Goal: Task Accomplishment & Management: Manage account settings

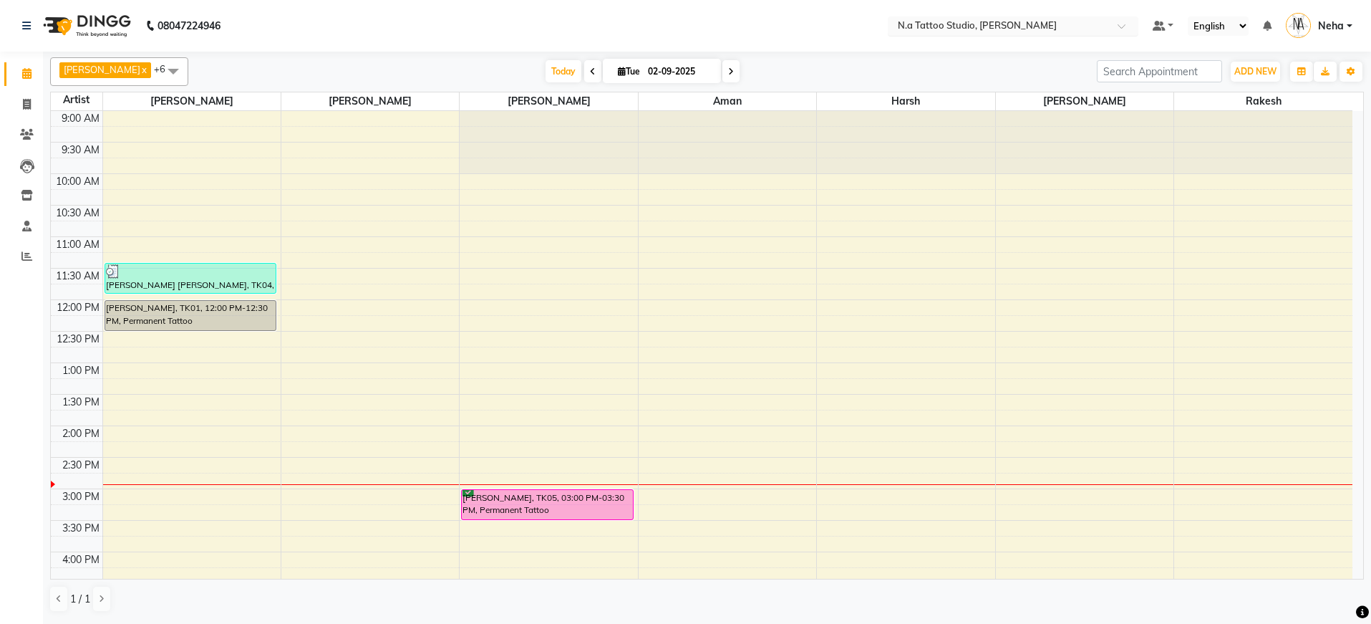
click at [990, 24] on input "text" at bounding box center [999, 27] width 208 height 14
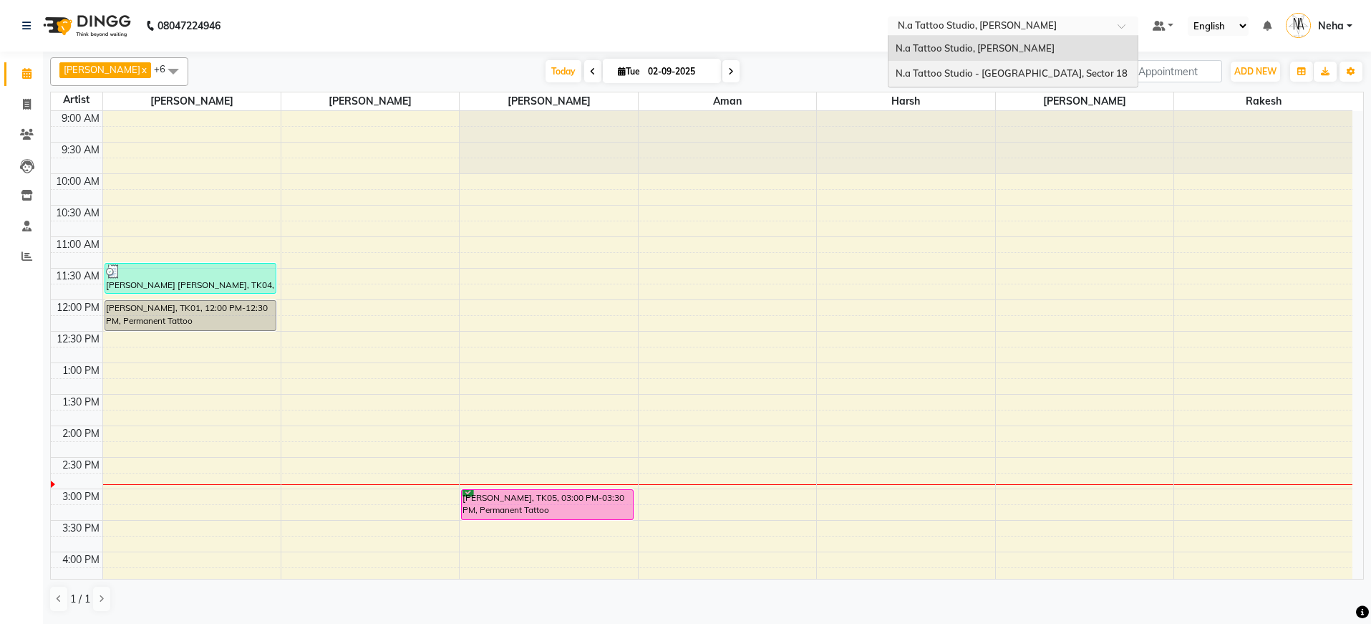
click at [992, 77] on span "N.a Tattoo Studio - [GEOGRAPHIC_DATA], Sector 18" at bounding box center [1012, 72] width 232 height 11
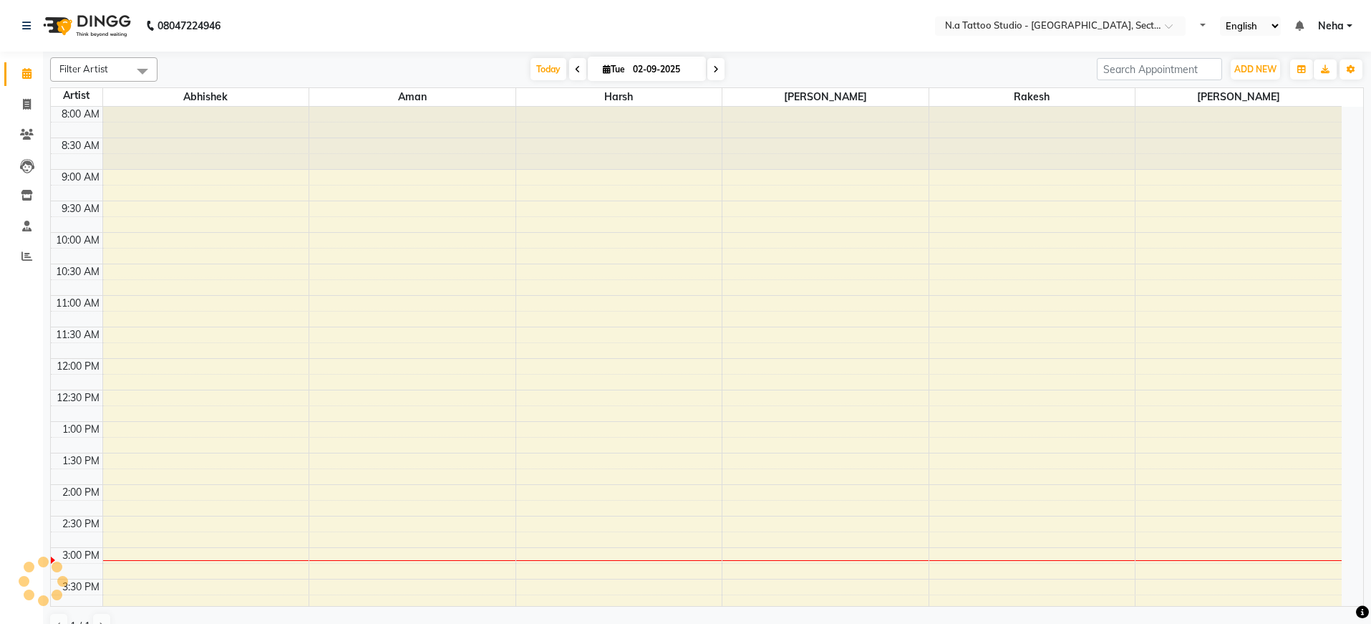
select select "en"
click at [651, 69] on input "02-09-2025" at bounding box center [665, 69] width 72 height 21
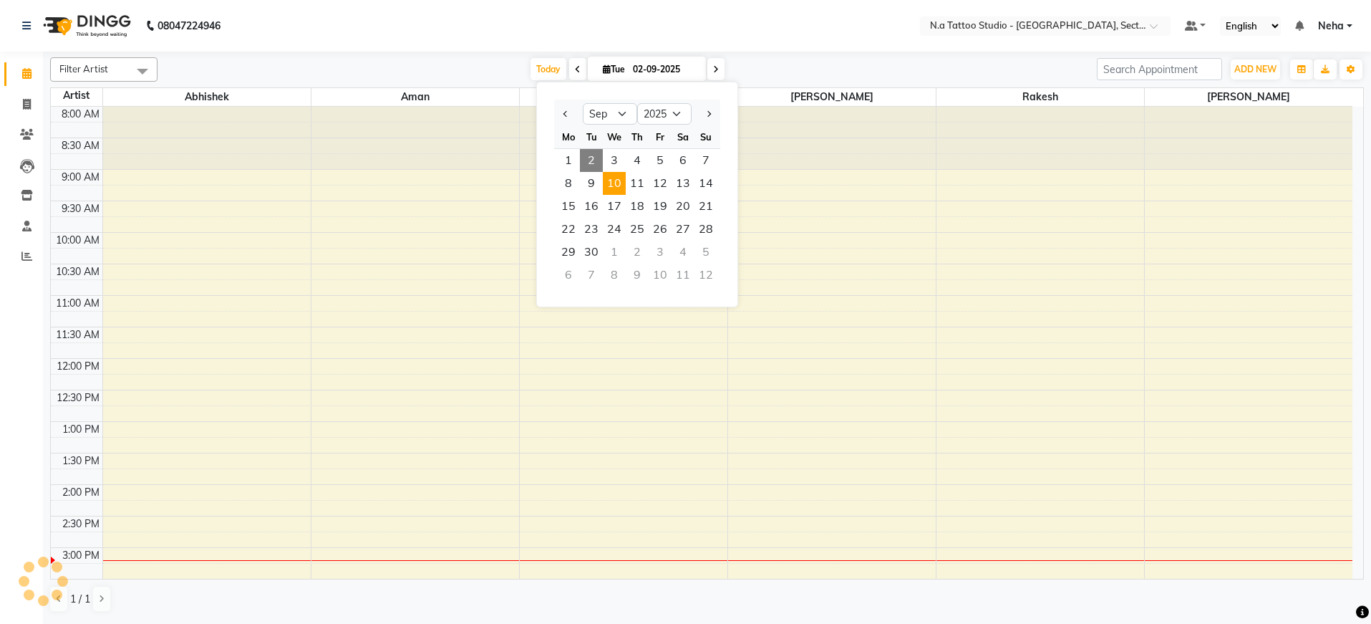
click at [607, 183] on span "10" at bounding box center [614, 183] width 23 height 23
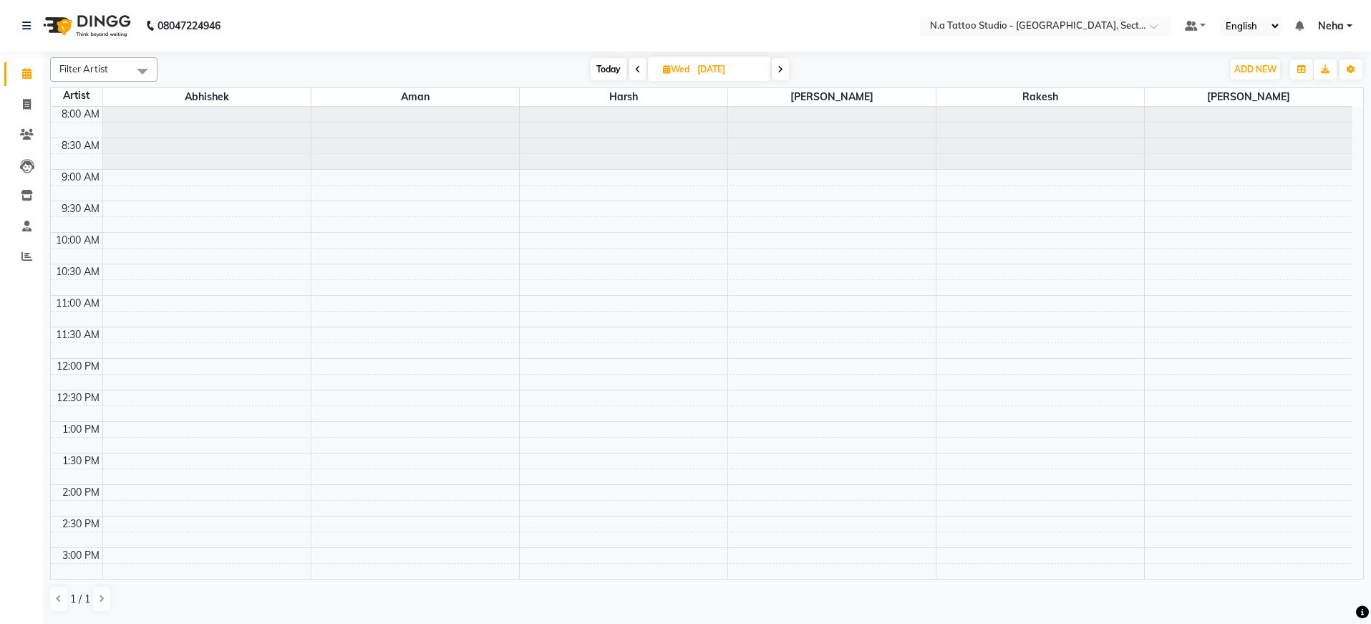
click at [599, 69] on span "Today" at bounding box center [609, 69] width 36 height 22
type input "02-09-2025"
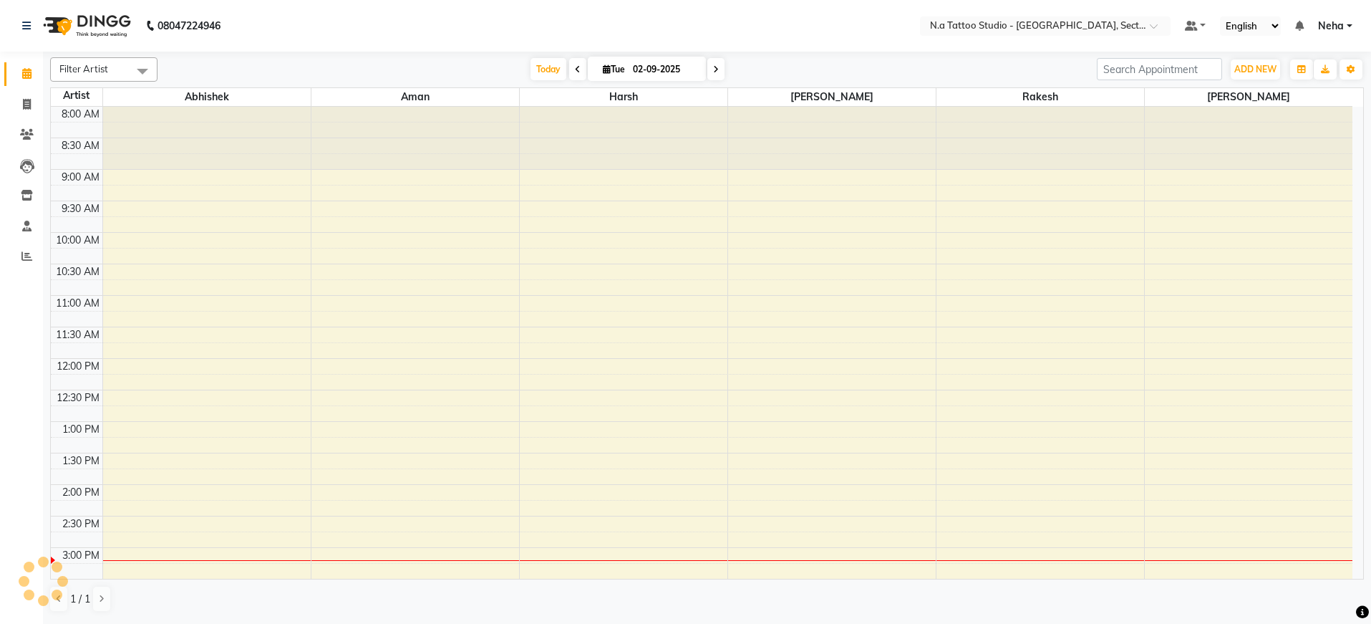
scroll to position [347, 0]
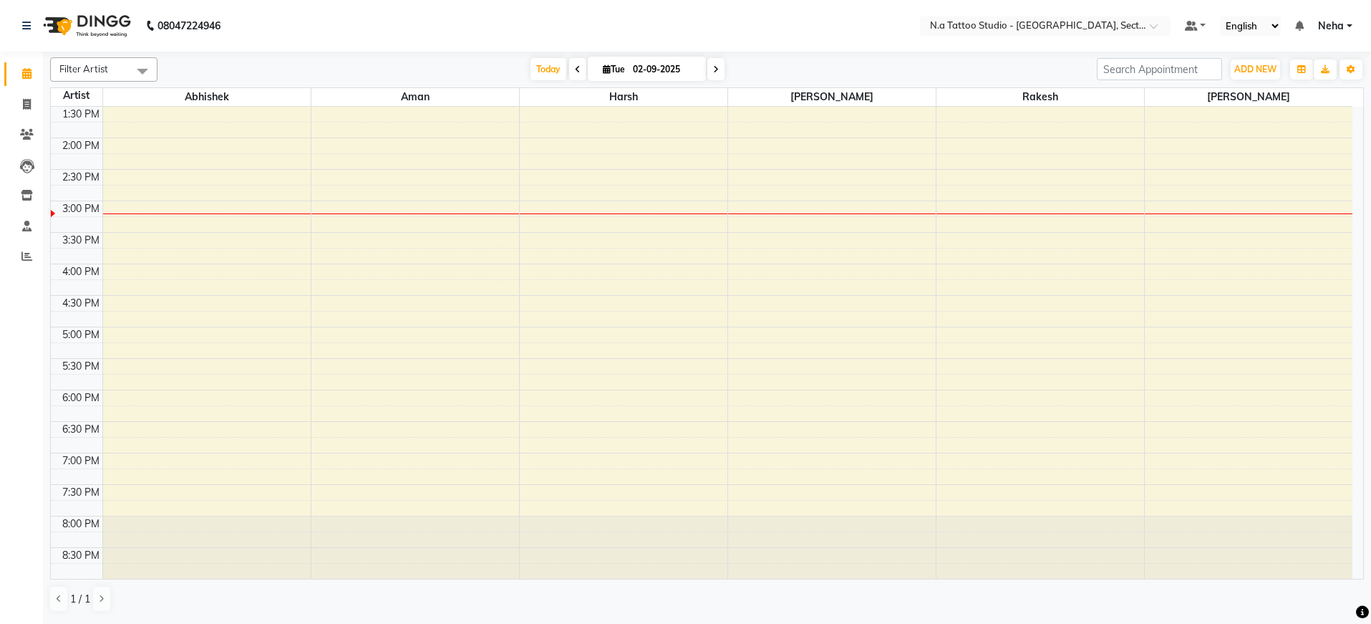
click at [138, 67] on span at bounding box center [142, 70] width 29 height 27
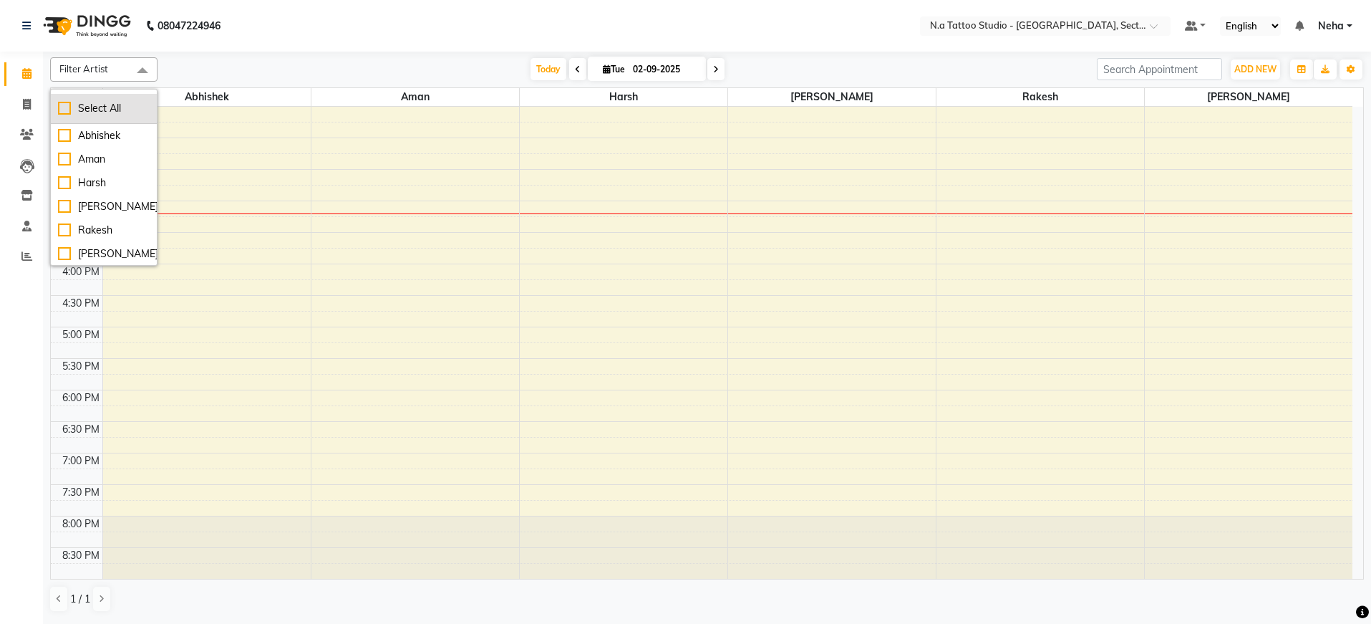
click at [128, 106] on div "Select All" at bounding box center [104, 108] width 92 height 15
checkbox input "true"
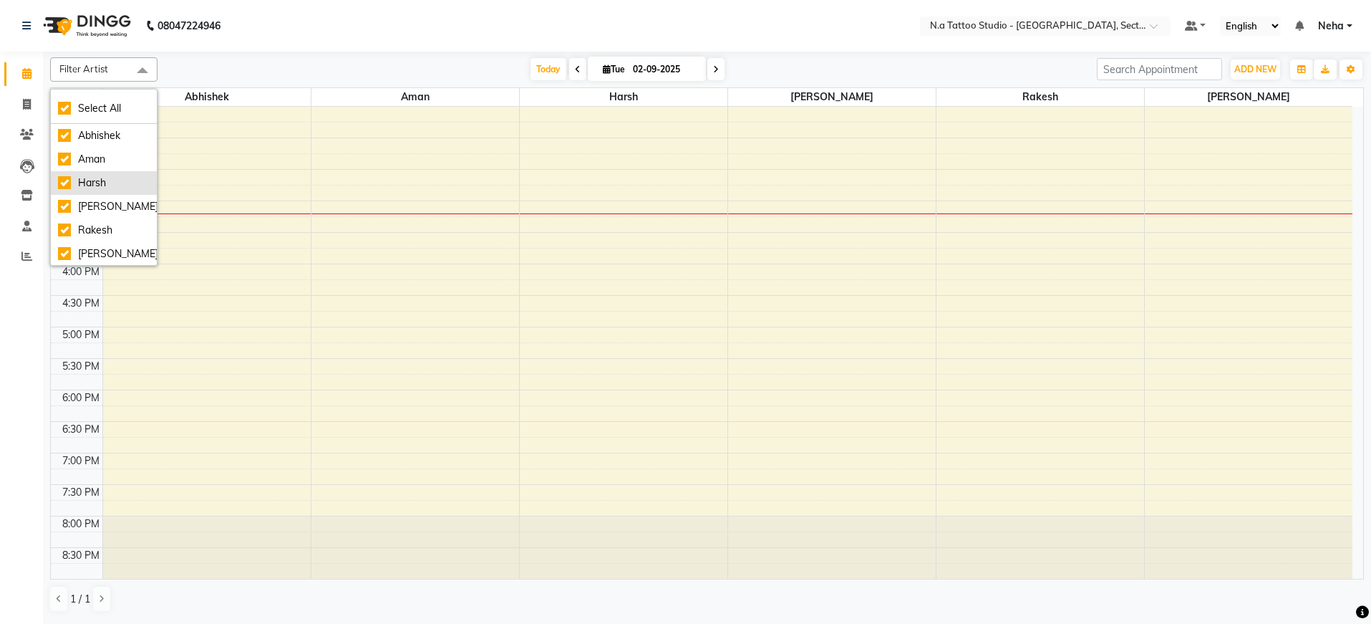
checkbox input "true"
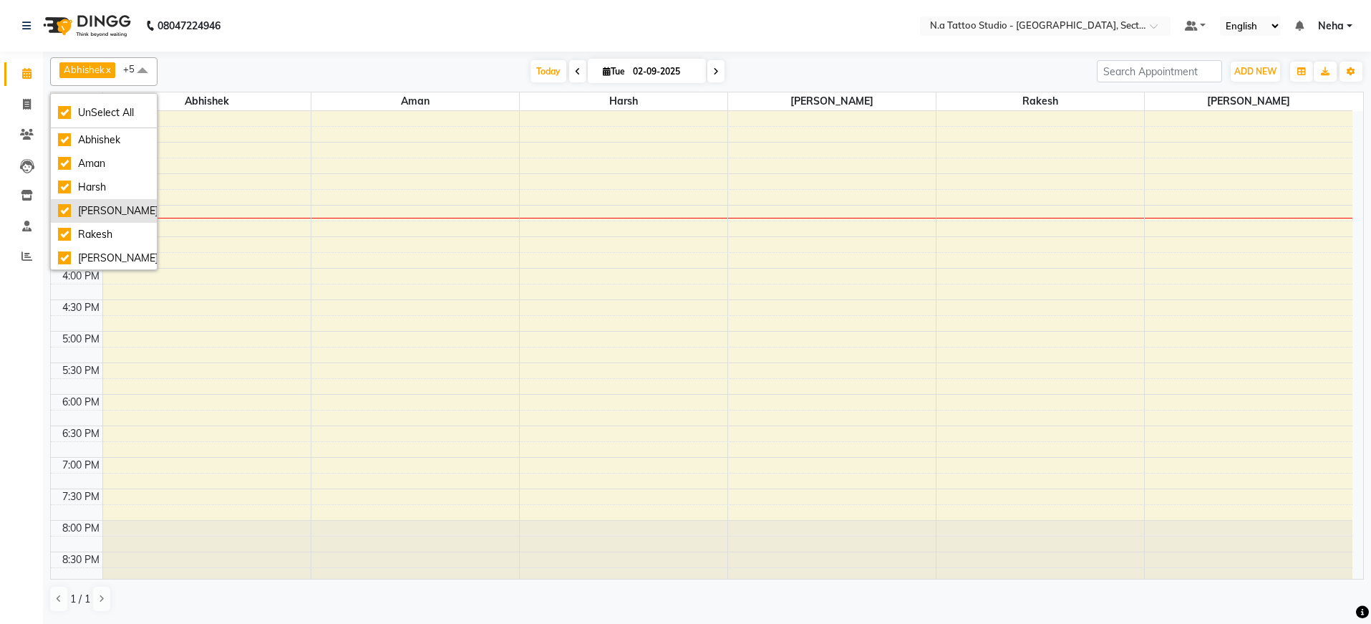
scroll to position [1, 0]
click at [415, 30] on nav "08047224946 Select Location × N.a Tattoo Studio - Noida, Sector 18 Default Pane…" at bounding box center [685, 26] width 1371 height 52
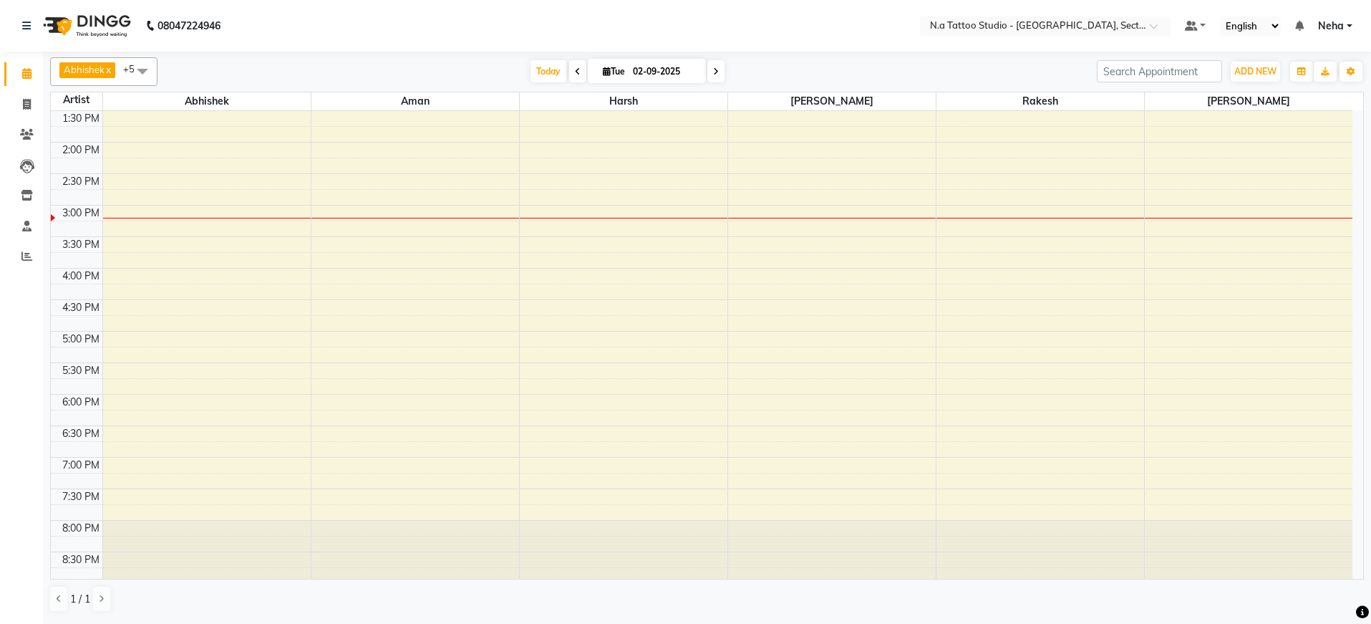
click at [573, 76] on span at bounding box center [577, 71] width 17 height 22
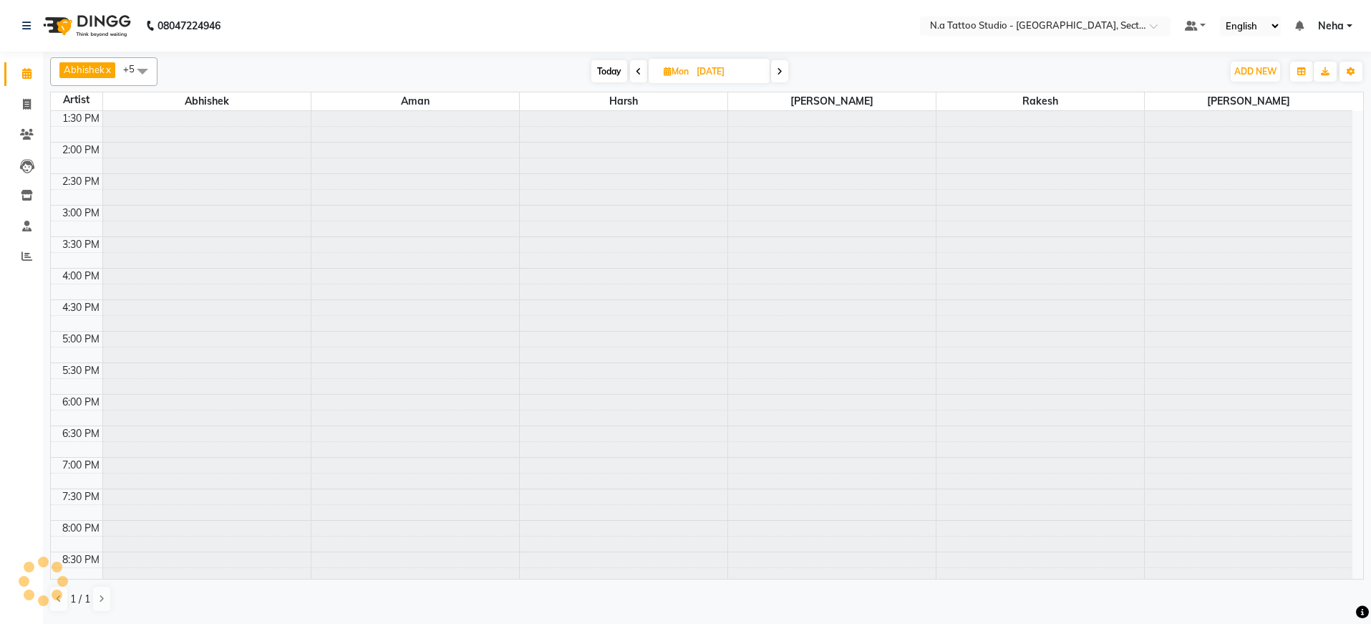
scroll to position [351, 0]
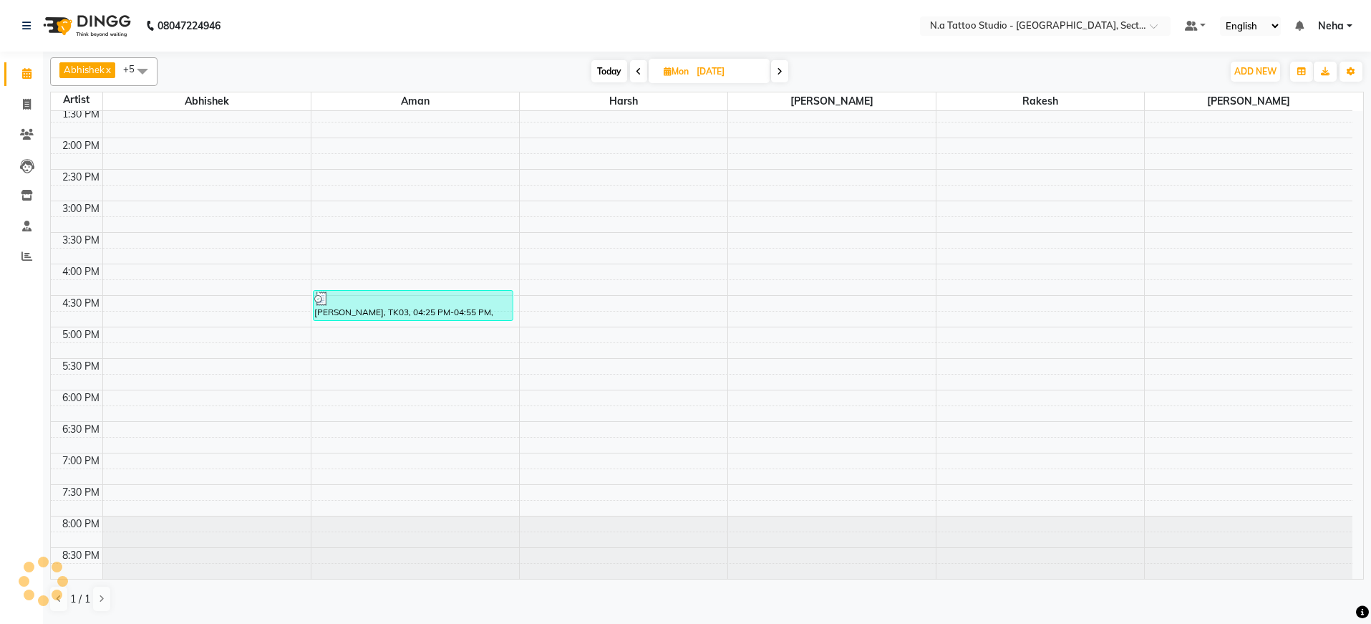
click at [608, 70] on span "Today" at bounding box center [610, 71] width 36 height 22
type input "02-09-2025"
